Goal: Navigation & Orientation: Understand site structure

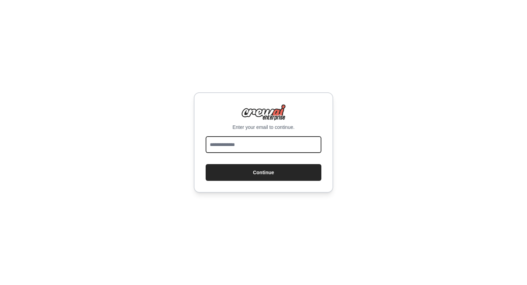
click at [265, 146] on input "email" at bounding box center [263, 144] width 116 height 17
type input "**********"
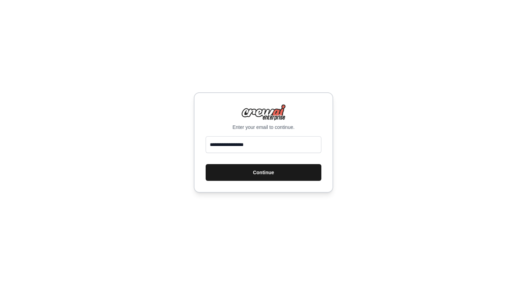
click at [259, 172] on button "Continue" at bounding box center [263, 172] width 116 height 17
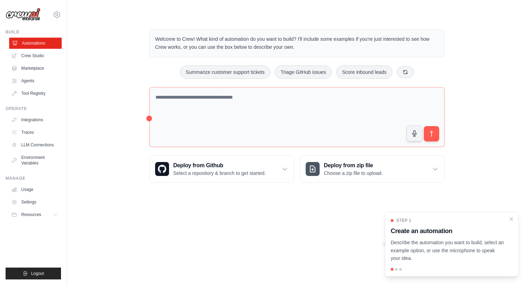
click at [40, 44] on link "Automations" at bounding box center [35, 43] width 53 height 11
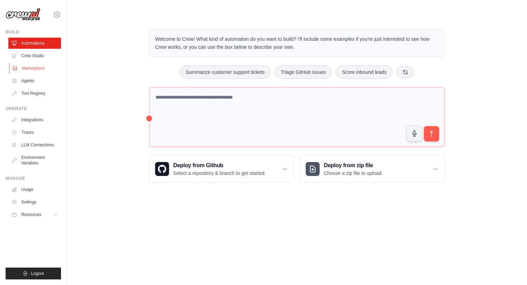
click at [32, 70] on link "Marketplace" at bounding box center [35, 68] width 53 height 11
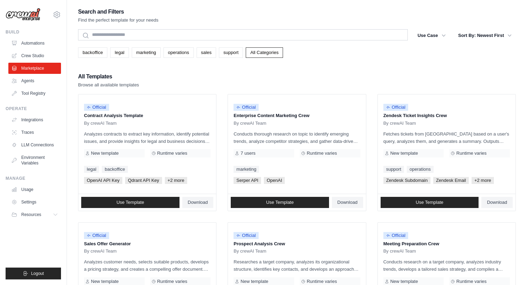
click at [35, 61] on ul "Automations Crew Studio Marketplace Agents Tool Registry" at bounding box center [34, 68] width 53 height 61
click at [37, 57] on link "Crew Studio" at bounding box center [35, 55] width 53 height 11
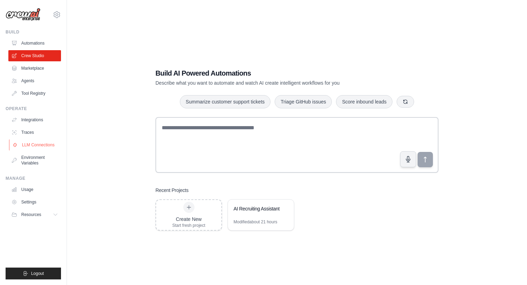
click at [28, 142] on link "LLM Connections" at bounding box center [35, 144] width 53 height 11
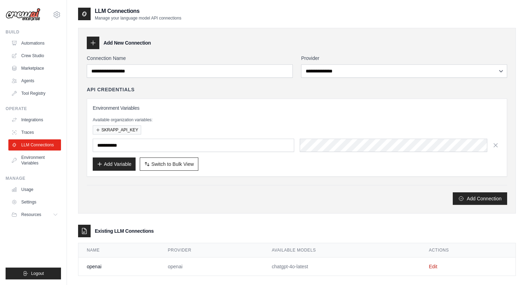
scroll to position [14, 0]
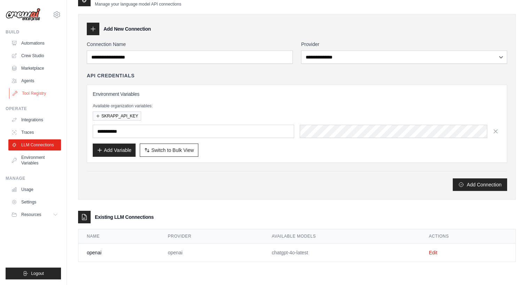
click at [51, 93] on link "Tool Registry" at bounding box center [35, 93] width 53 height 11
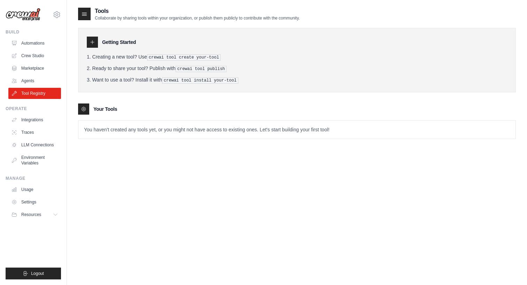
click at [52, 74] on ul "Automations Crew Studio Marketplace Agents Tool Registry" at bounding box center [34, 68] width 53 height 61
click at [40, 79] on link "Agents" at bounding box center [35, 80] width 53 height 11
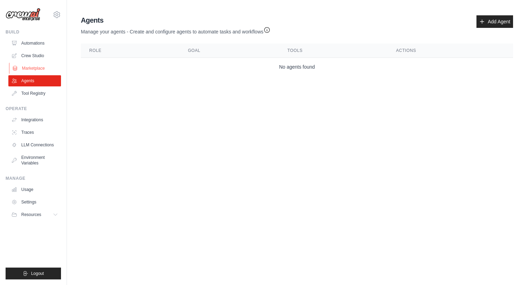
click at [42, 68] on link "Marketplace" at bounding box center [35, 68] width 53 height 11
